Goal: Information Seeking & Learning: Learn about a topic

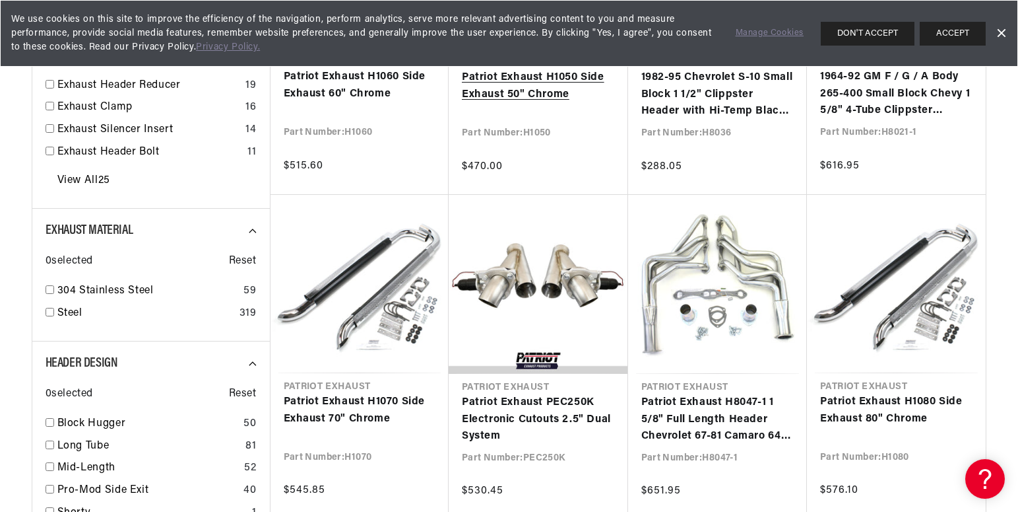
scroll to position [660, 0]
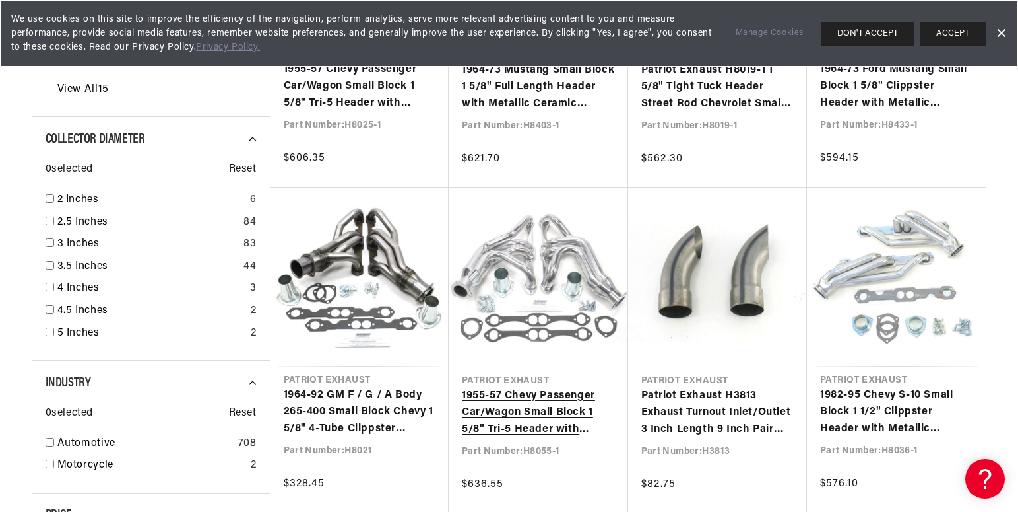
scroll to position [1650, 0]
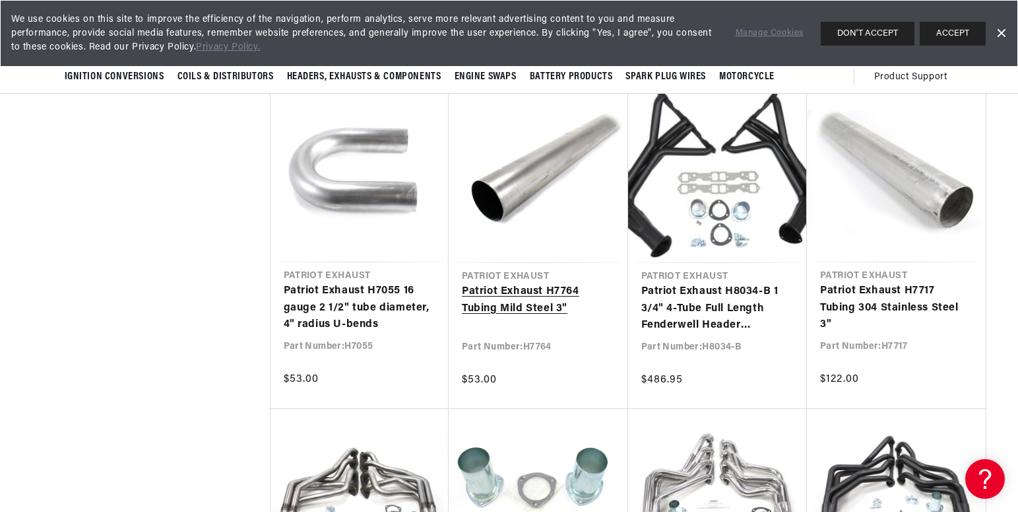
scroll to position [3828, 0]
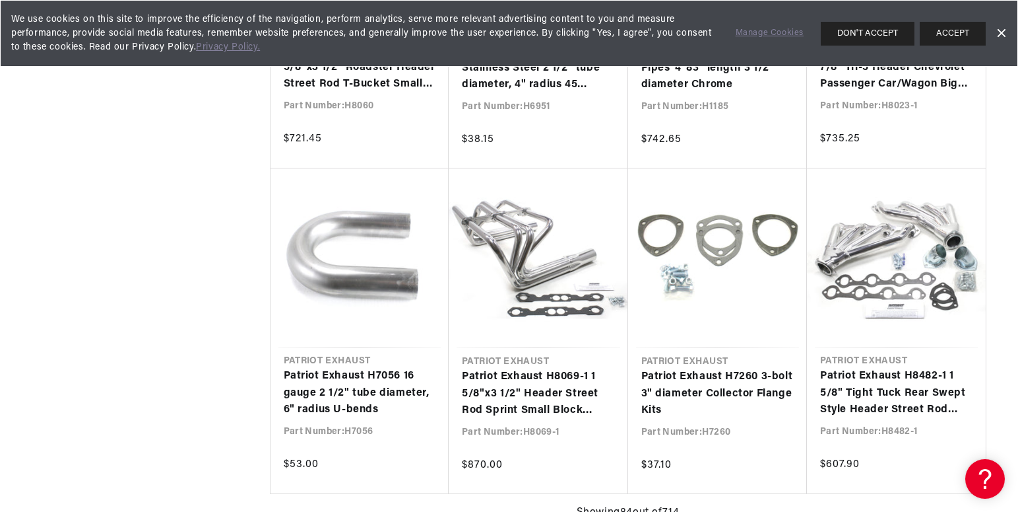
scroll to position [0, 17]
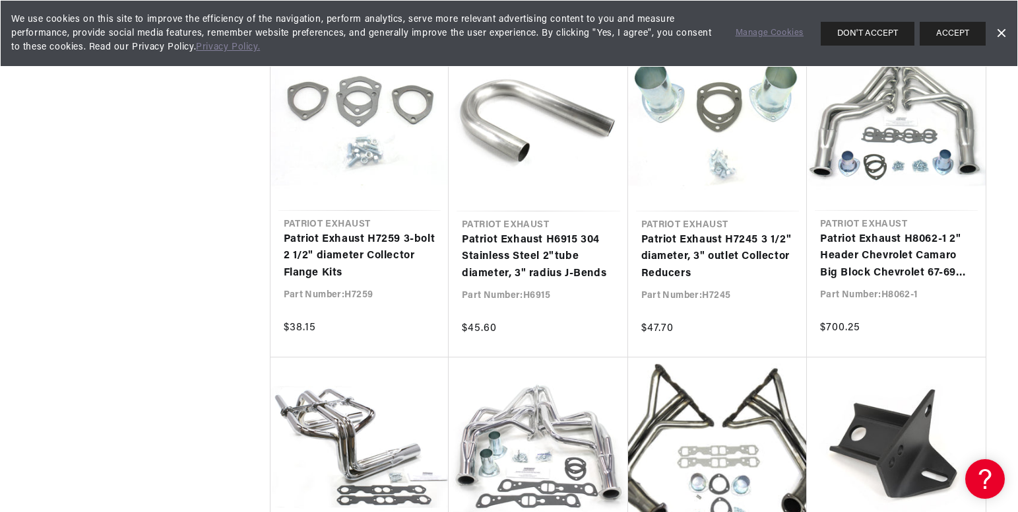
scroll to position [7524, 0]
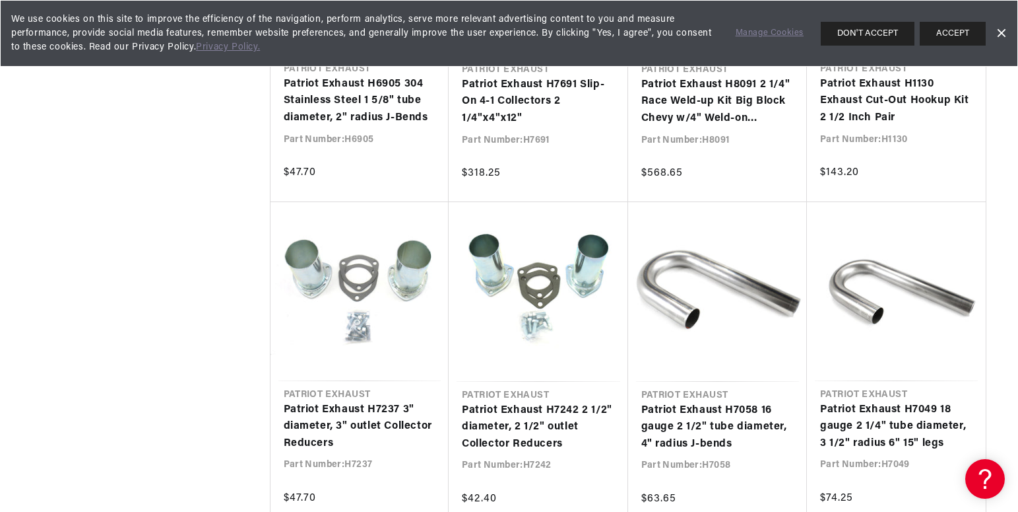
scroll to position [0, 17]
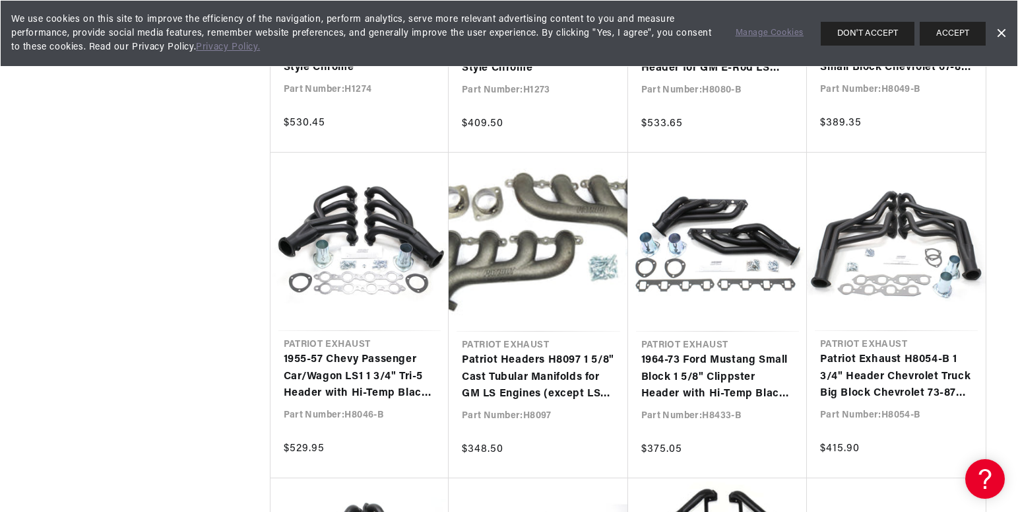
scroll to position [15379, 0]
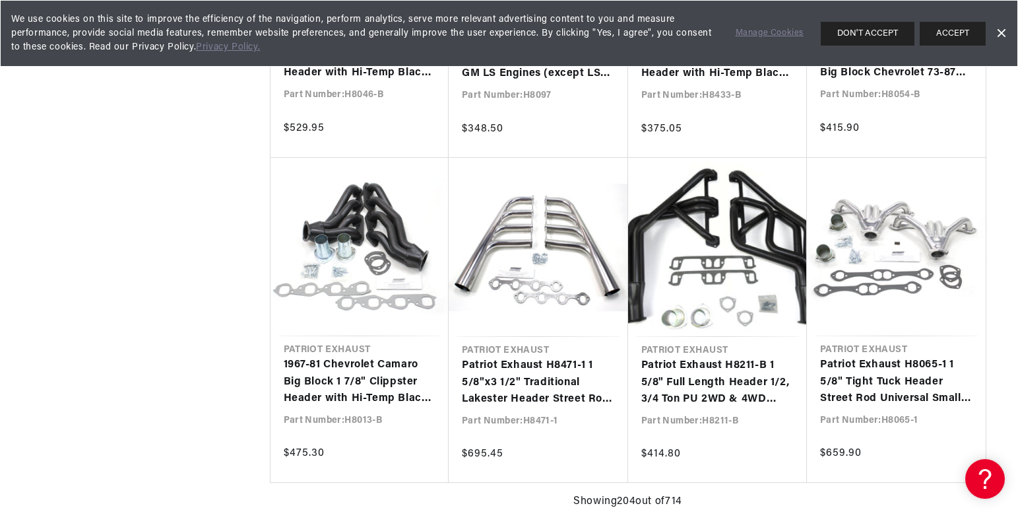
scroll to position [15754, 0]
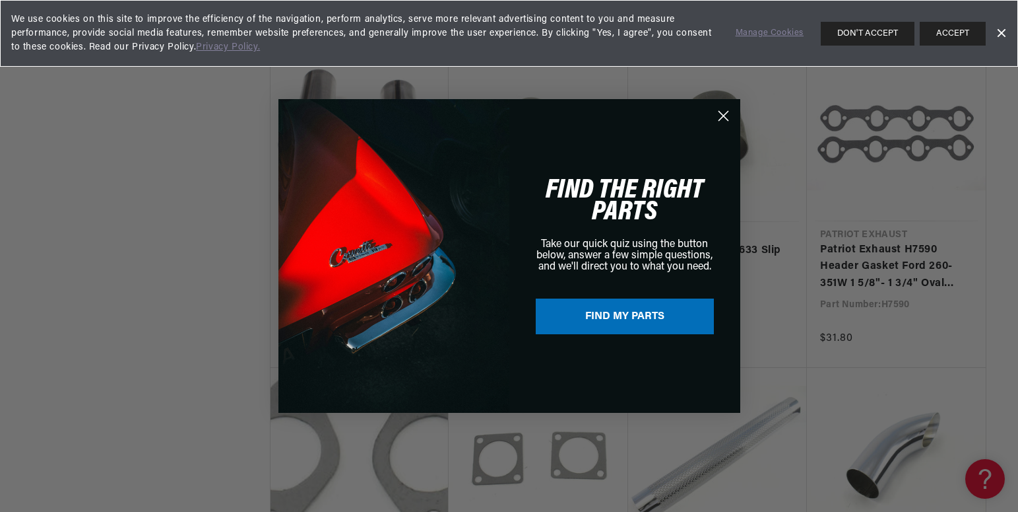
scroll to position [0, 400]
click at [721, 114] on circle "Close dialog" at bounding box center [724, 116] width 22 height 22
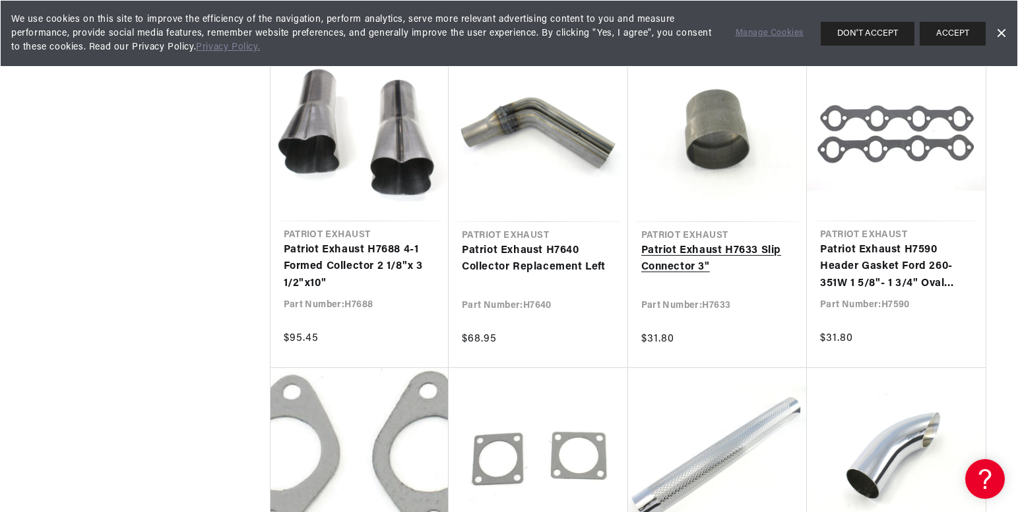
scroll to position [20330, 0]
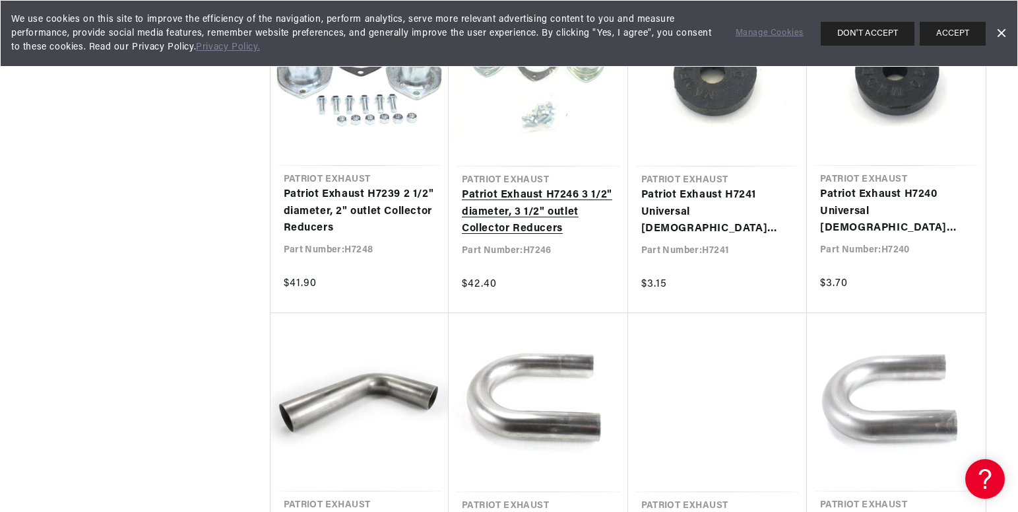
scroll to position [21385, 0]
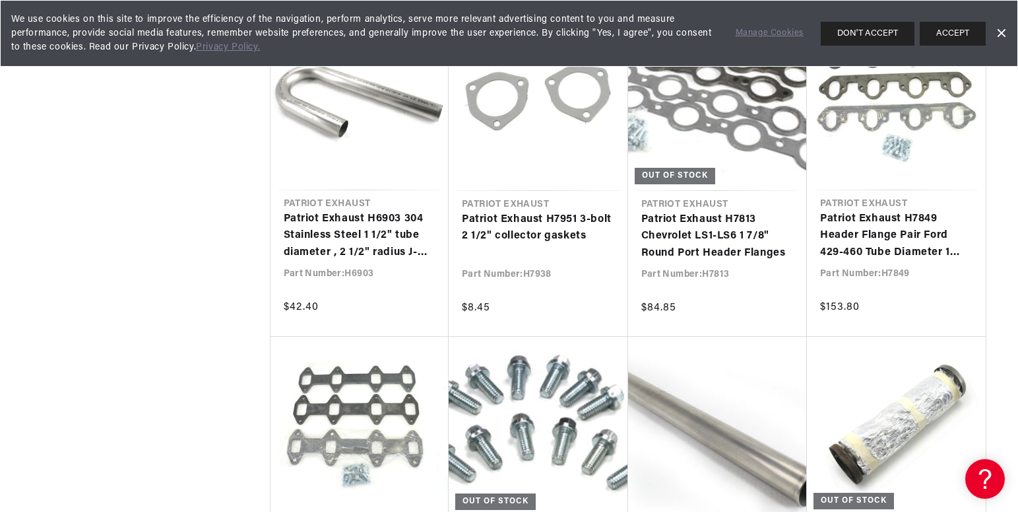
scroll to position [22969, 0]
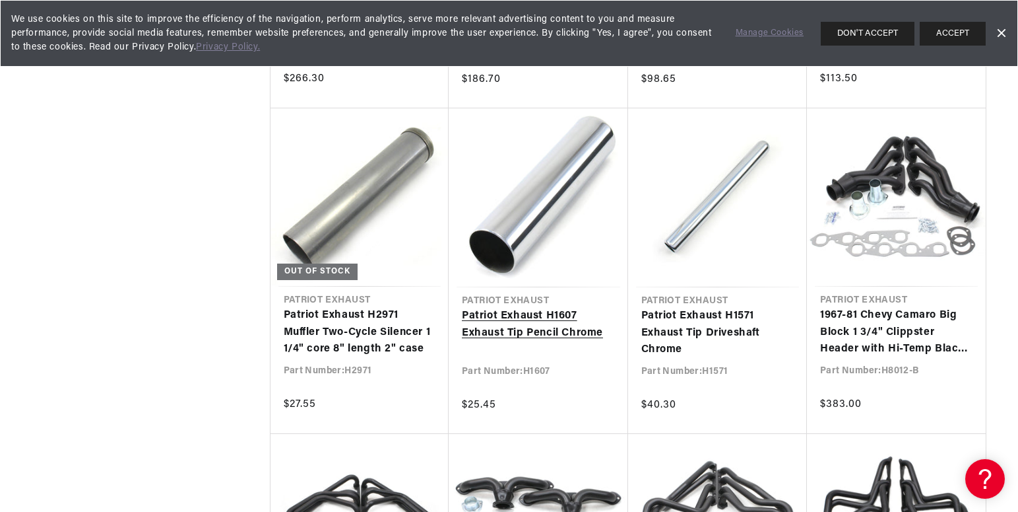
scroll to position [24289, 0]
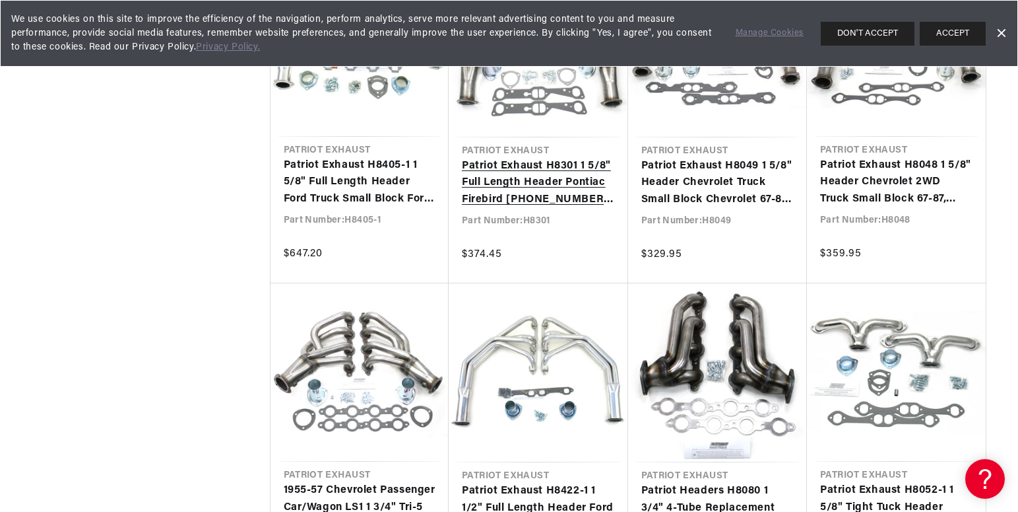
scroll to position [0, 383]
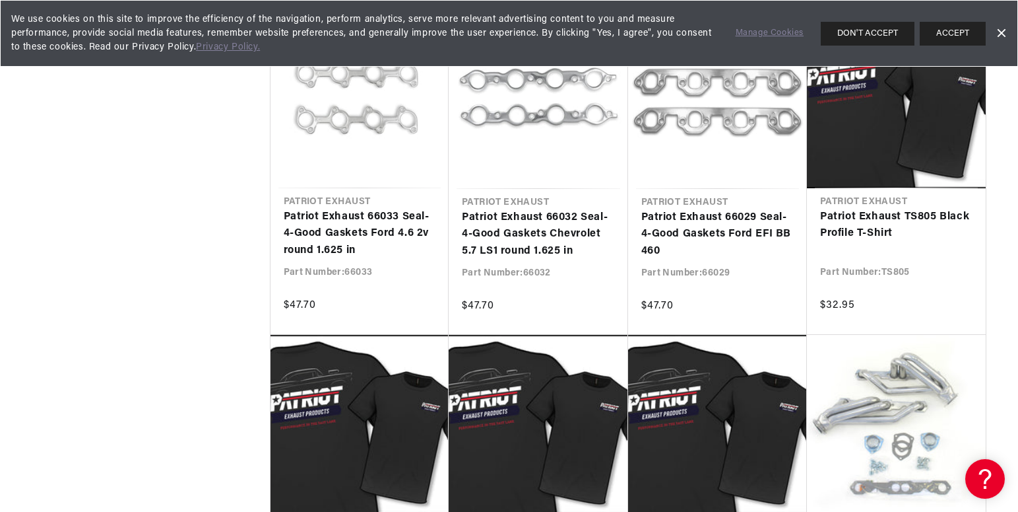
scroll to position [28183, 0]
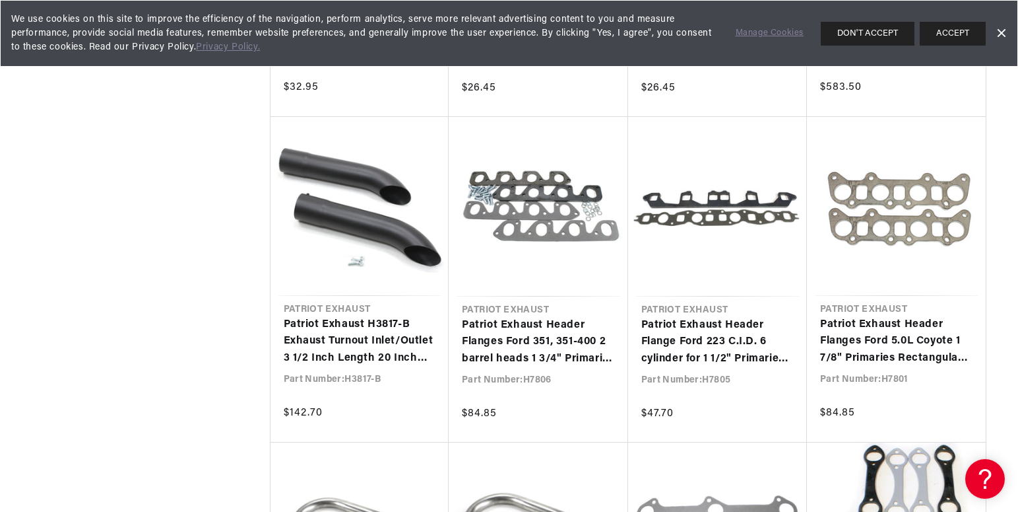
scroll to position [29239, 0]
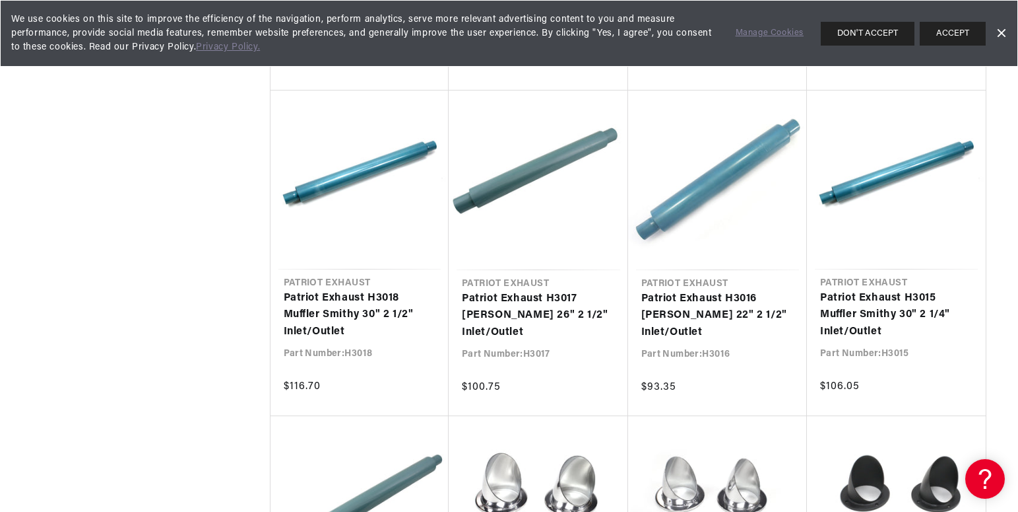
scroll to position [31021, 0]
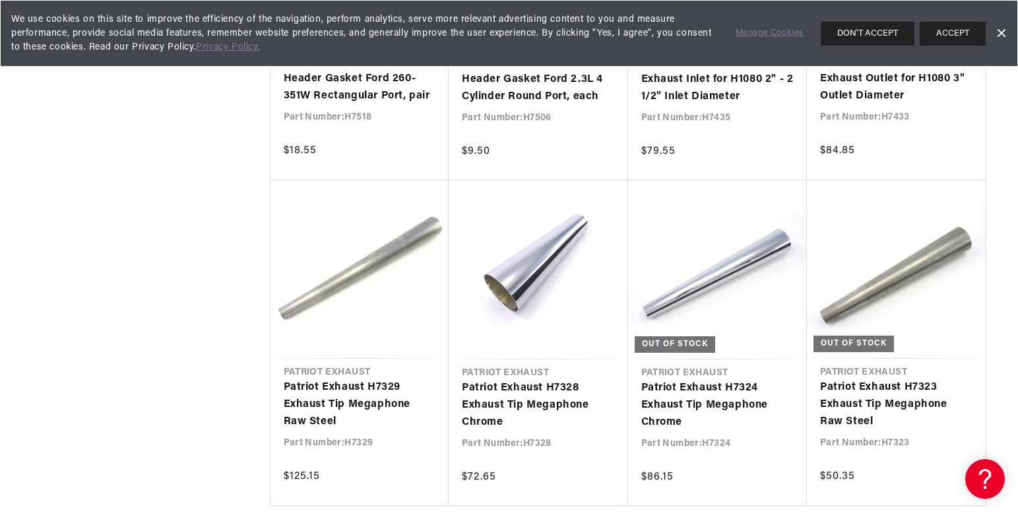
scroll to position [38111, 0]
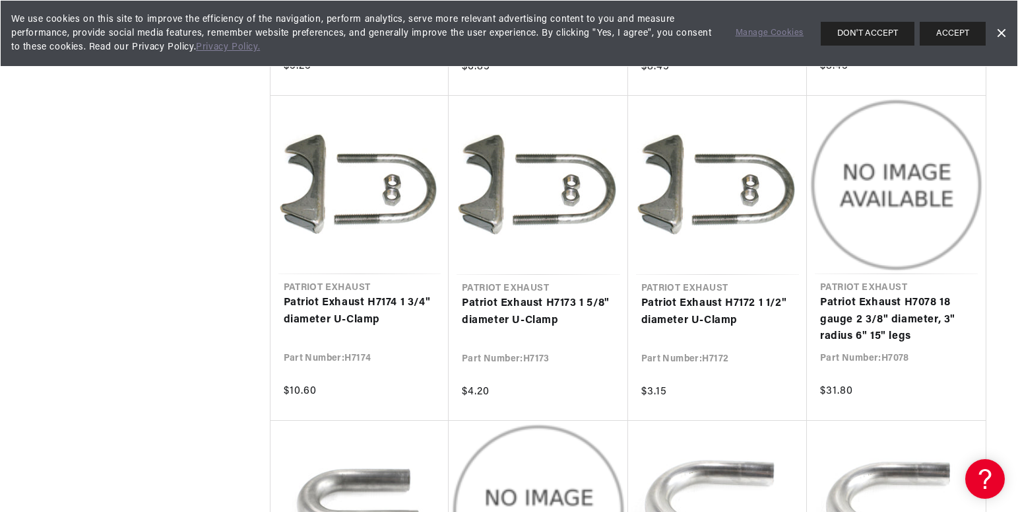
click at [1001, 31] on link "Dismiss Banner" at bounding box center [1001, 34] width 20 height 20
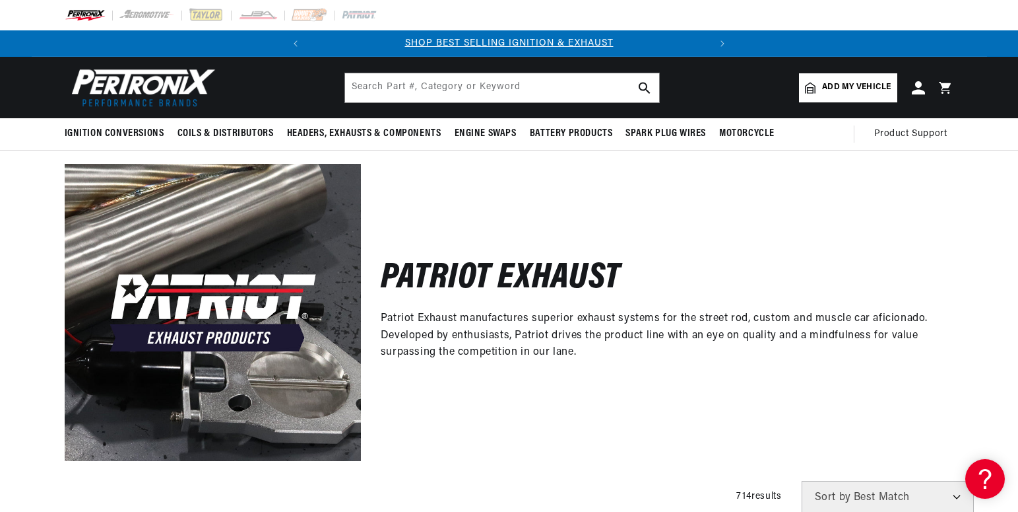
click at [731, 10] on div at bounding box center [510, 15] width 956 height 30
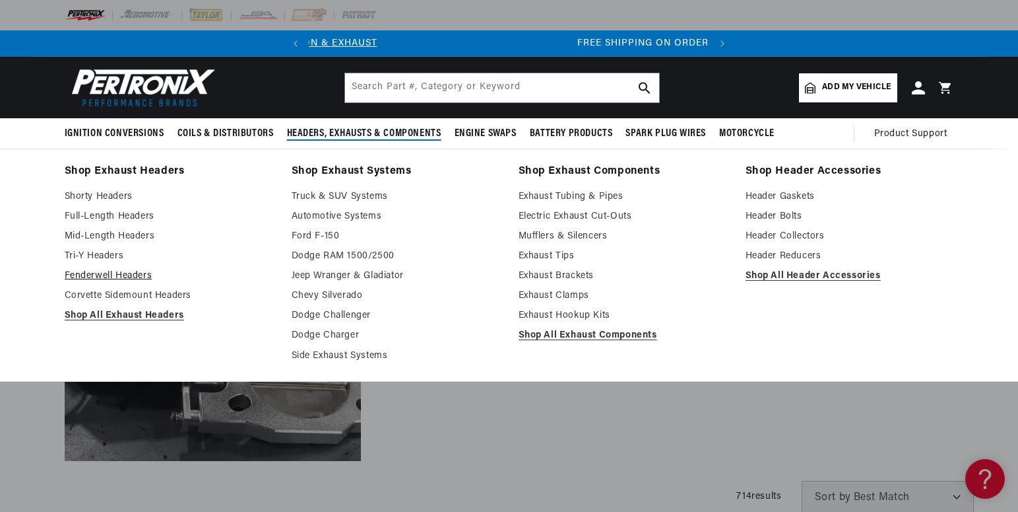
click at [125, 273] on link "Fenderwell Headers" at bounding box center [169, 276] width 209 height 16
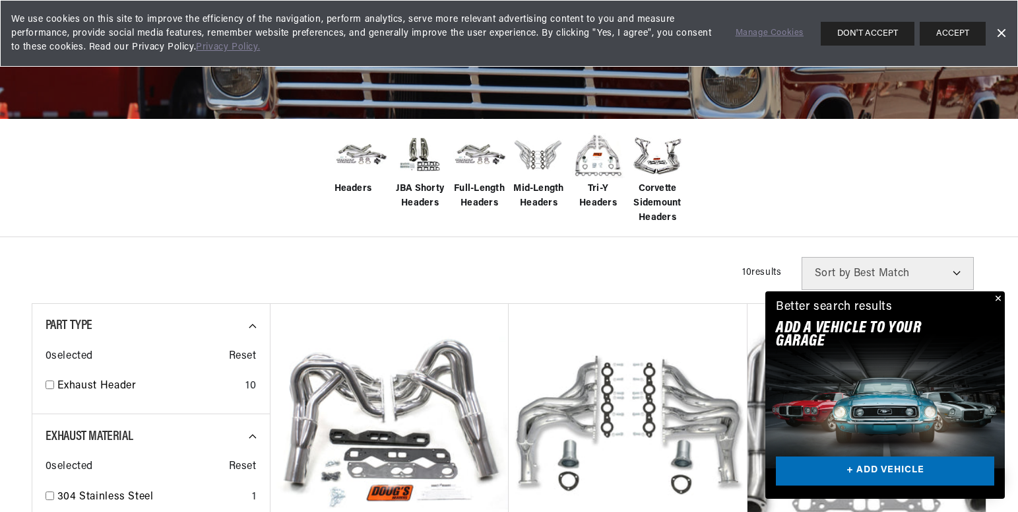
click at [999, 297] on button "Close" at bounding box center [997, 299] width 16 height 16
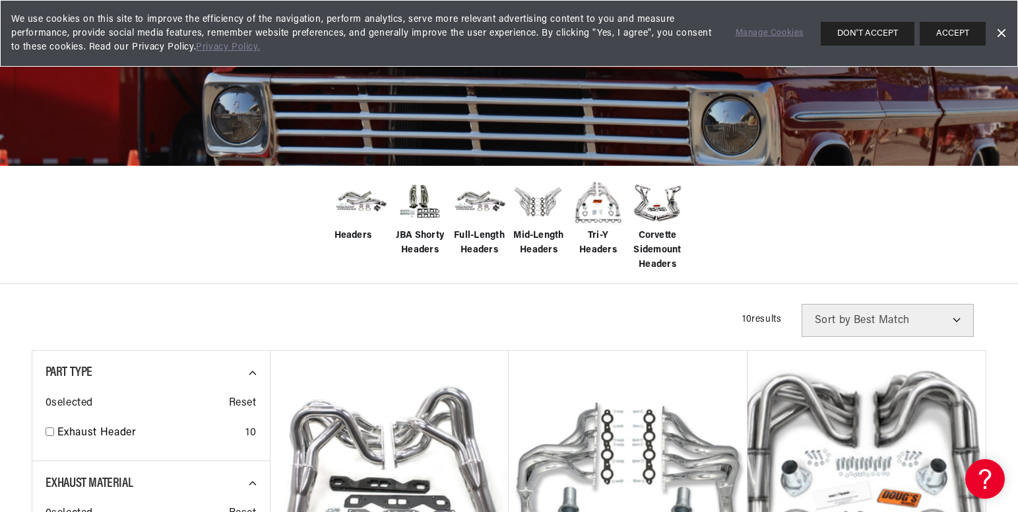
scroll to position [0, 400]
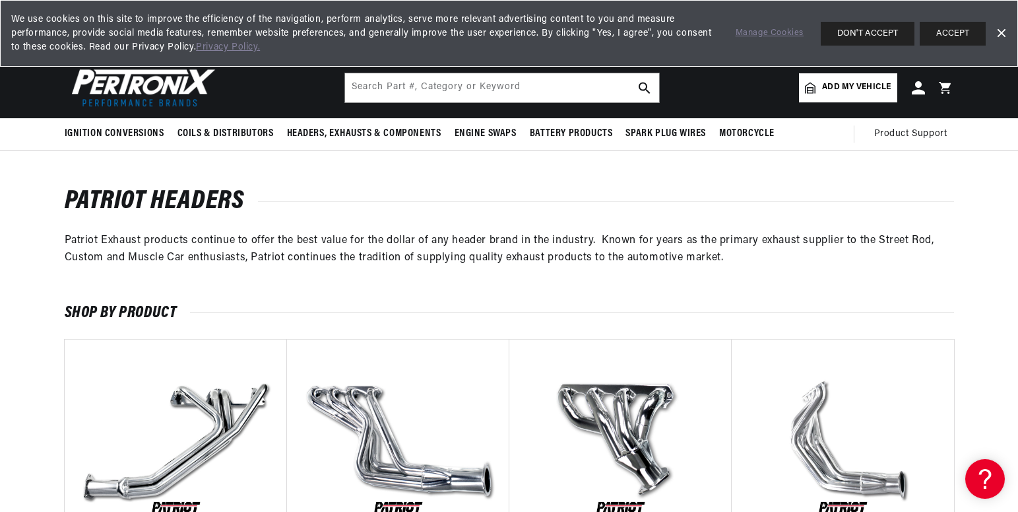
click at [1003, 35] on link "Dismiss Banner" at bounding box center [1001, 34] width 20 height 20
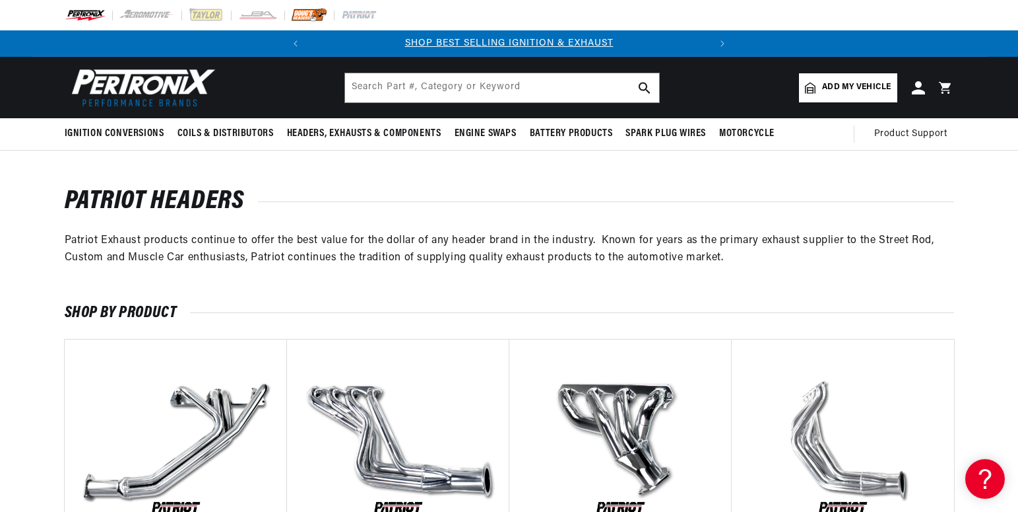
click at [304, 17] on img at bounding box center [309, 15] width 36 height 15
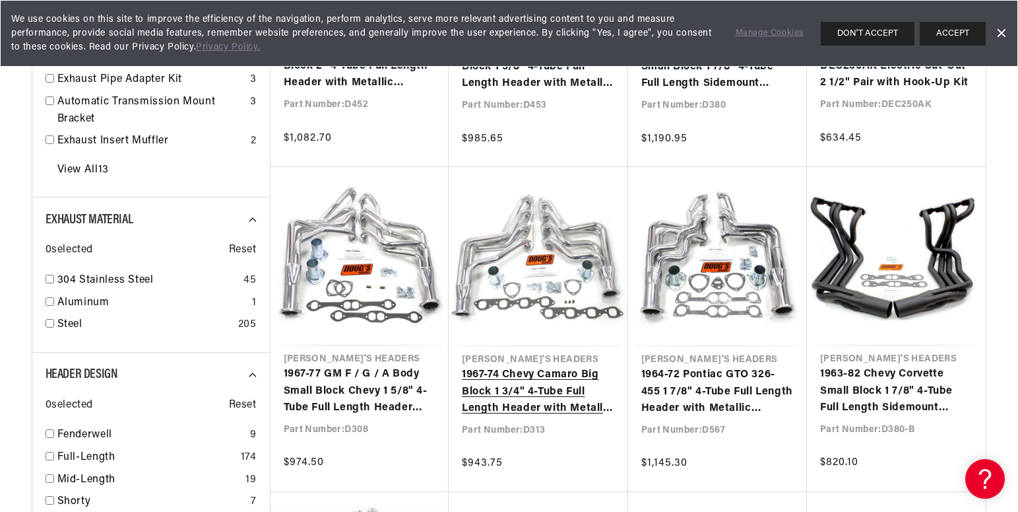
scroll to position [726, 0]
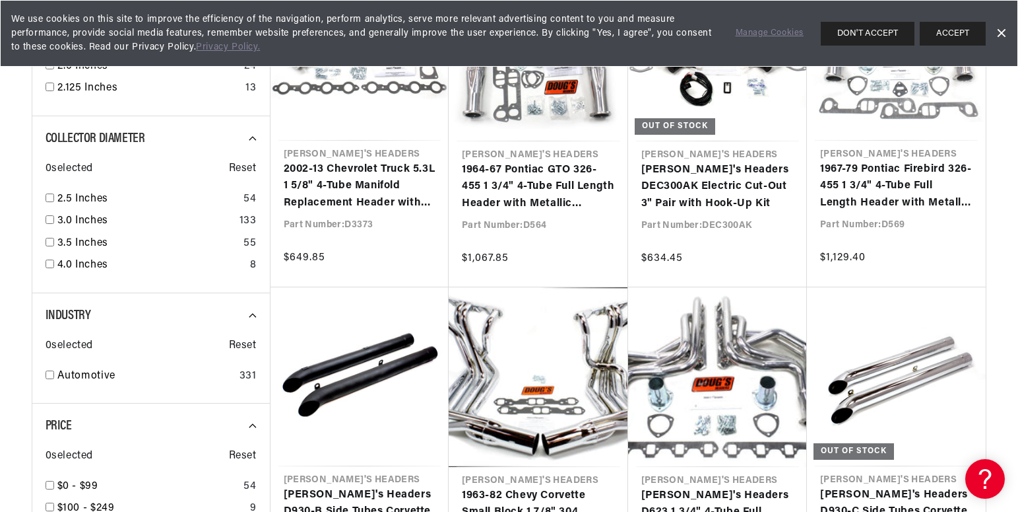
scroll to position [1650, 0]
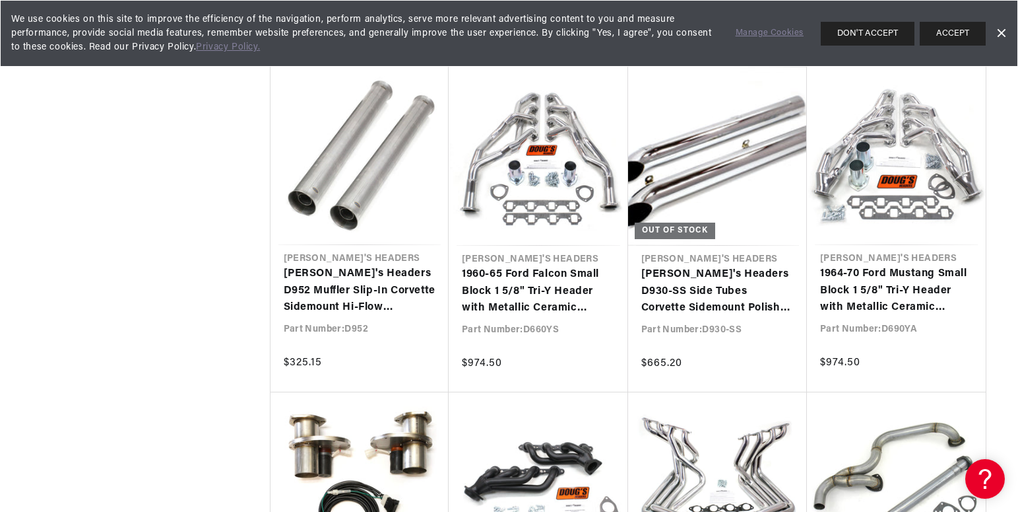
scroll to position [3432, 0]
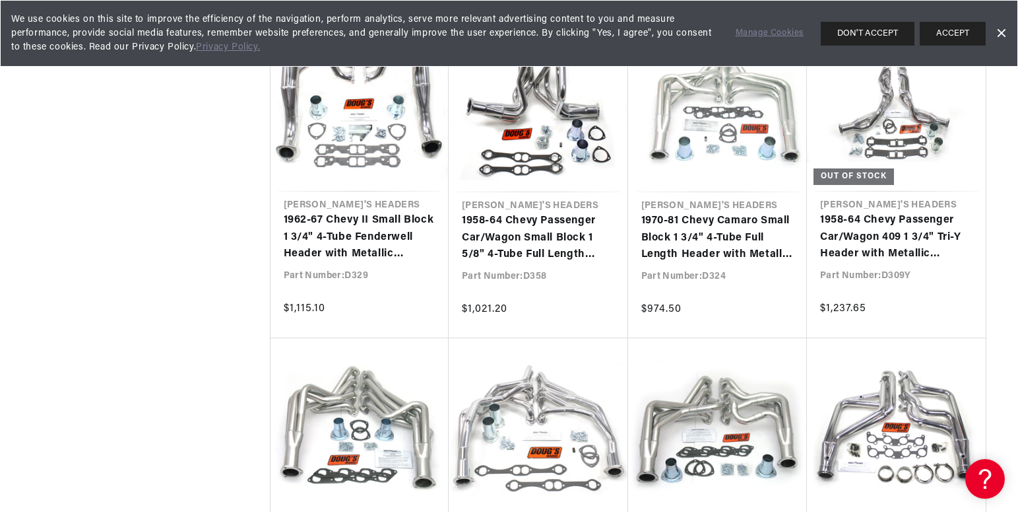
scroll to position [4554, 0]
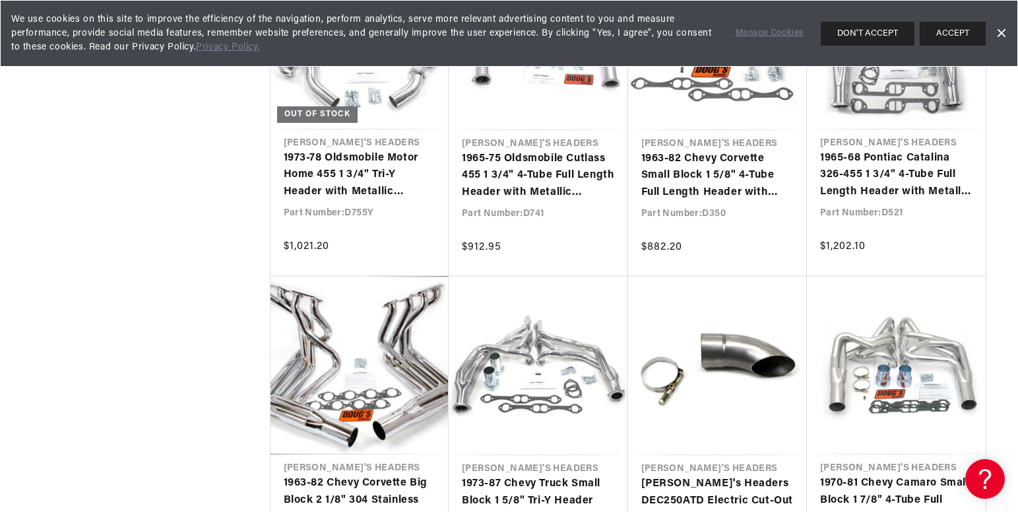
scroll to position [5544, 0]
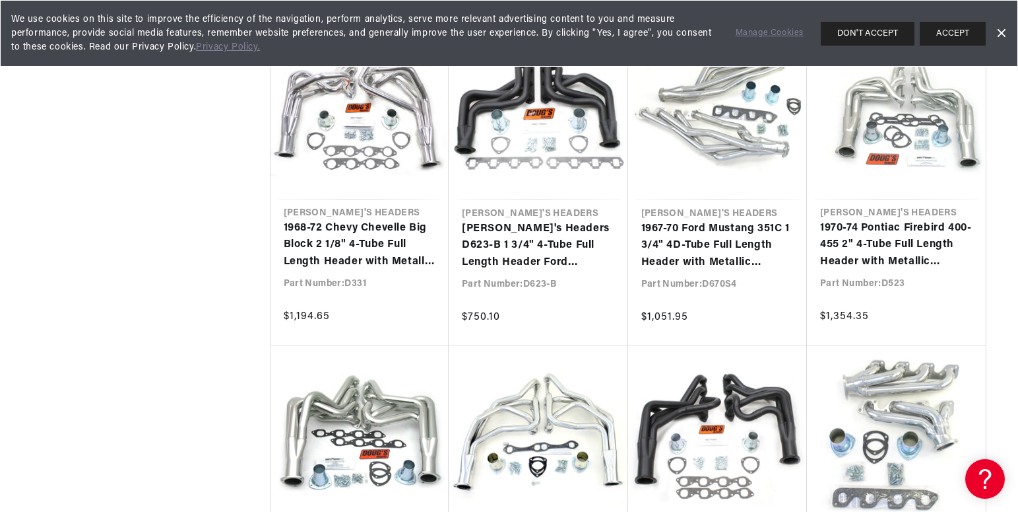
scroll to position [7854, 0]
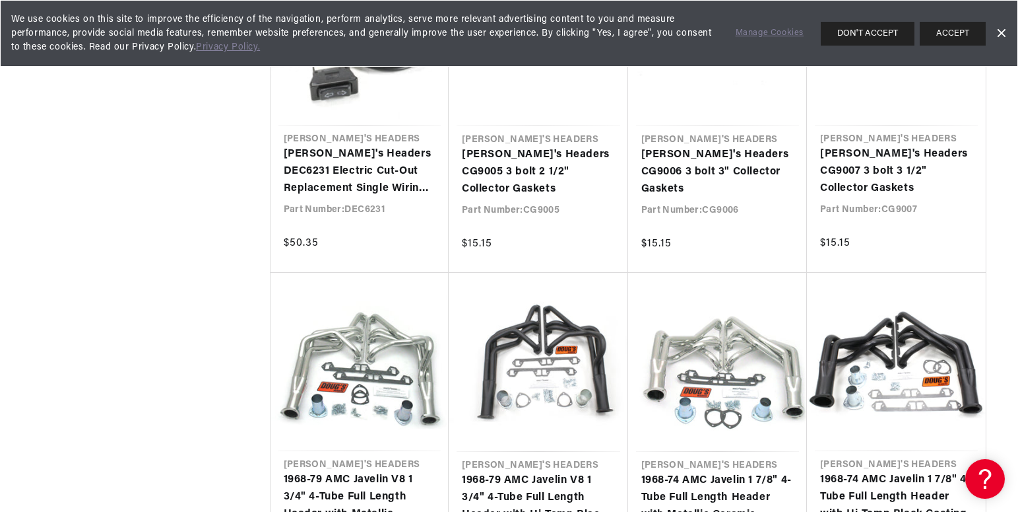
scroll to position [8778, 0]
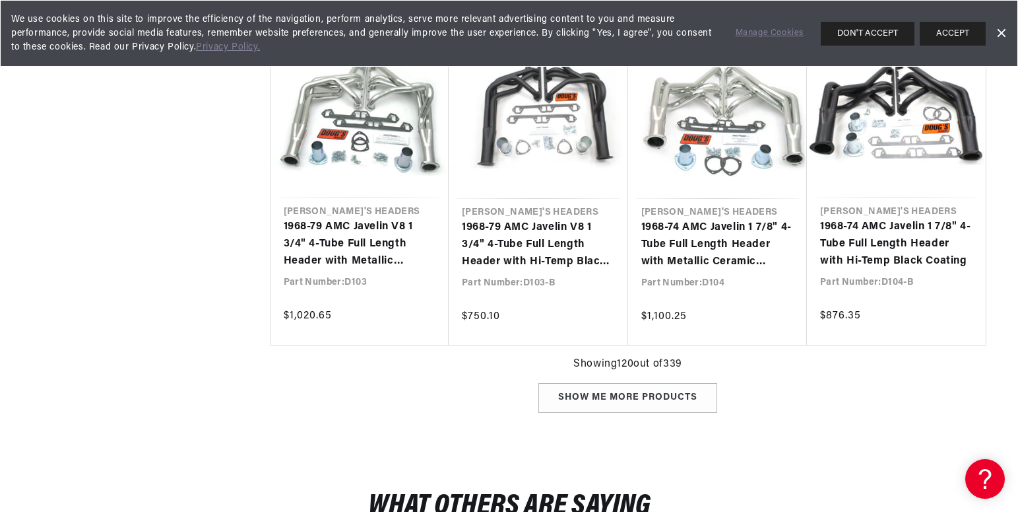
scroll to position [9108, 0]
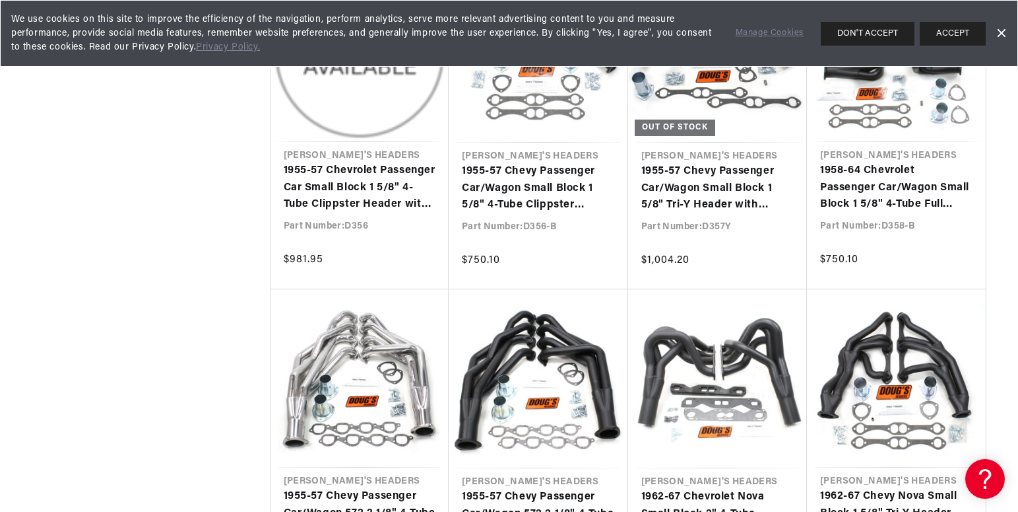
scroll to position [0, 127]
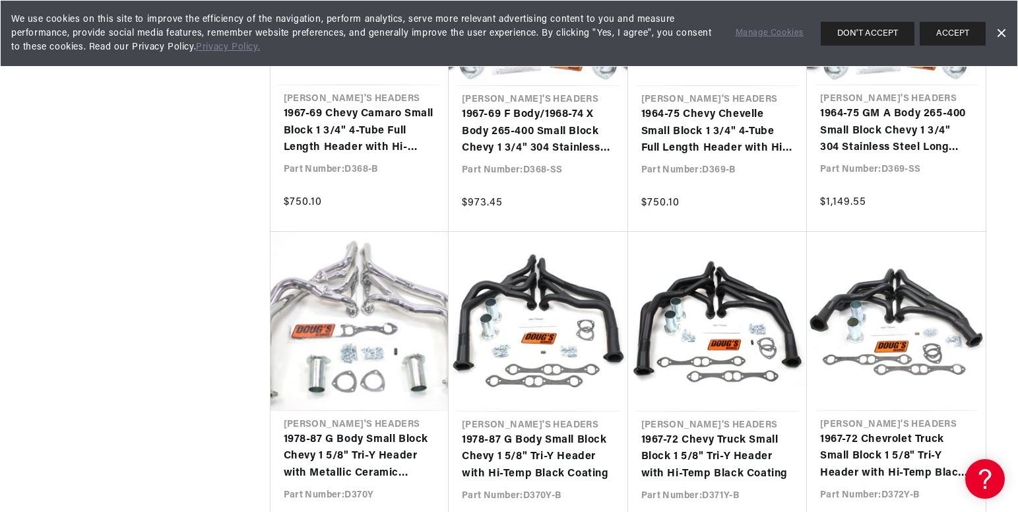
scroll to position [16237, 0]
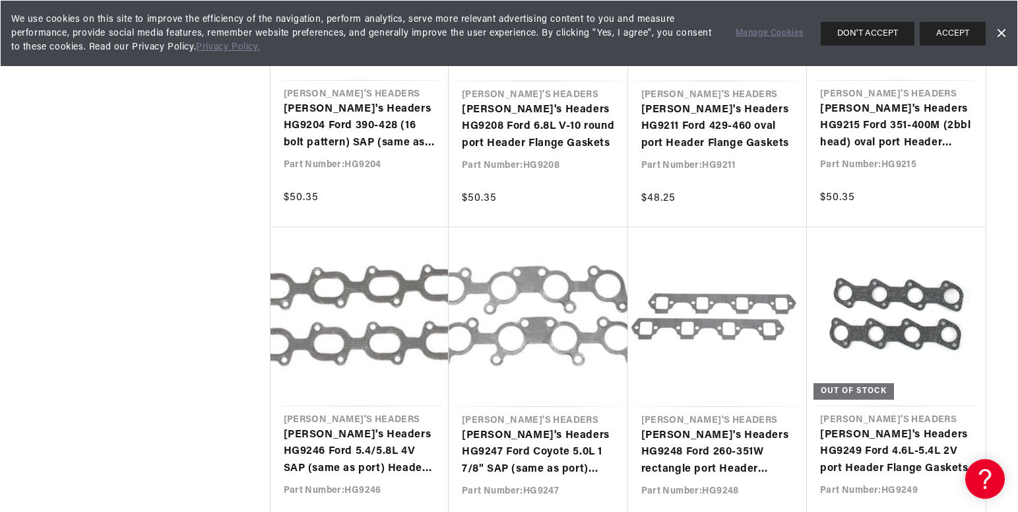
scroll to position [22477, 0]
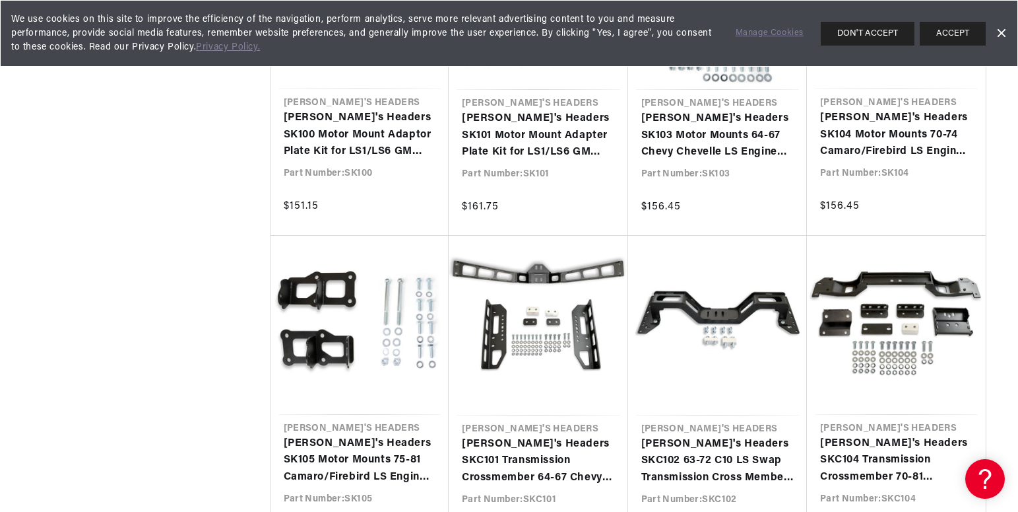
scroll to position [25439, 0]
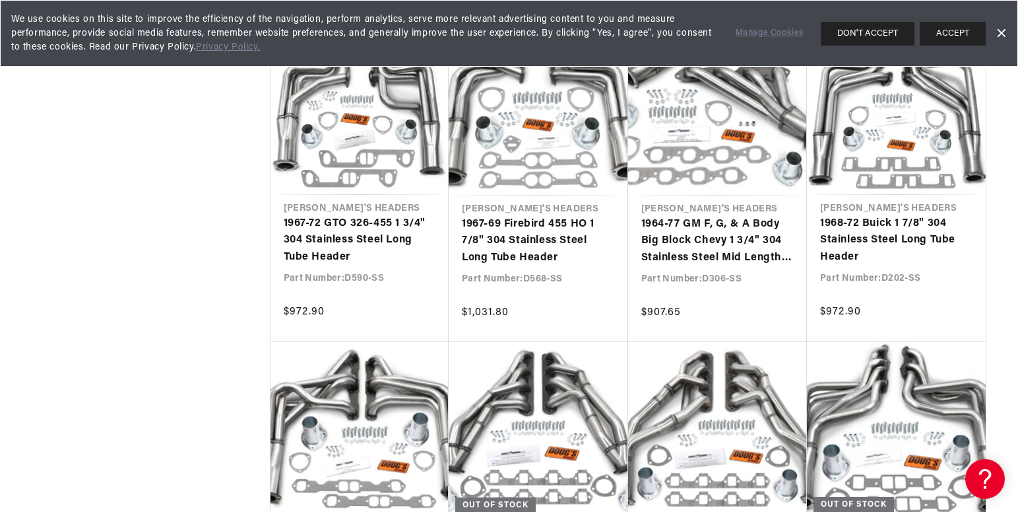
scroll to position [26380, 0]
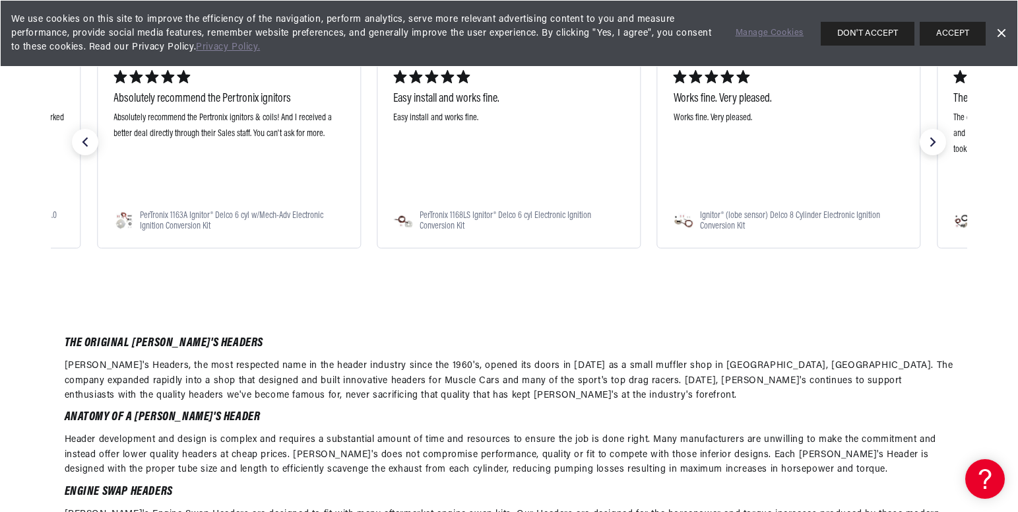
scroll to position [0, 400]
